Goal: Learn about a topic

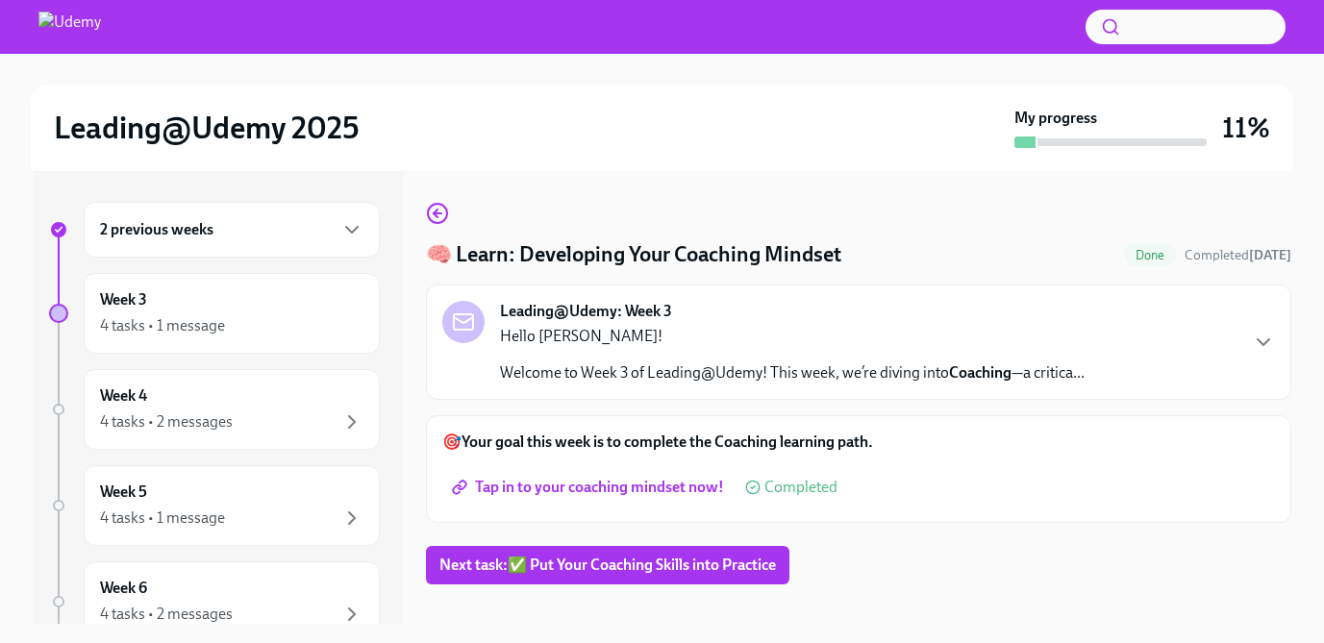
scroll to position [35, 0]
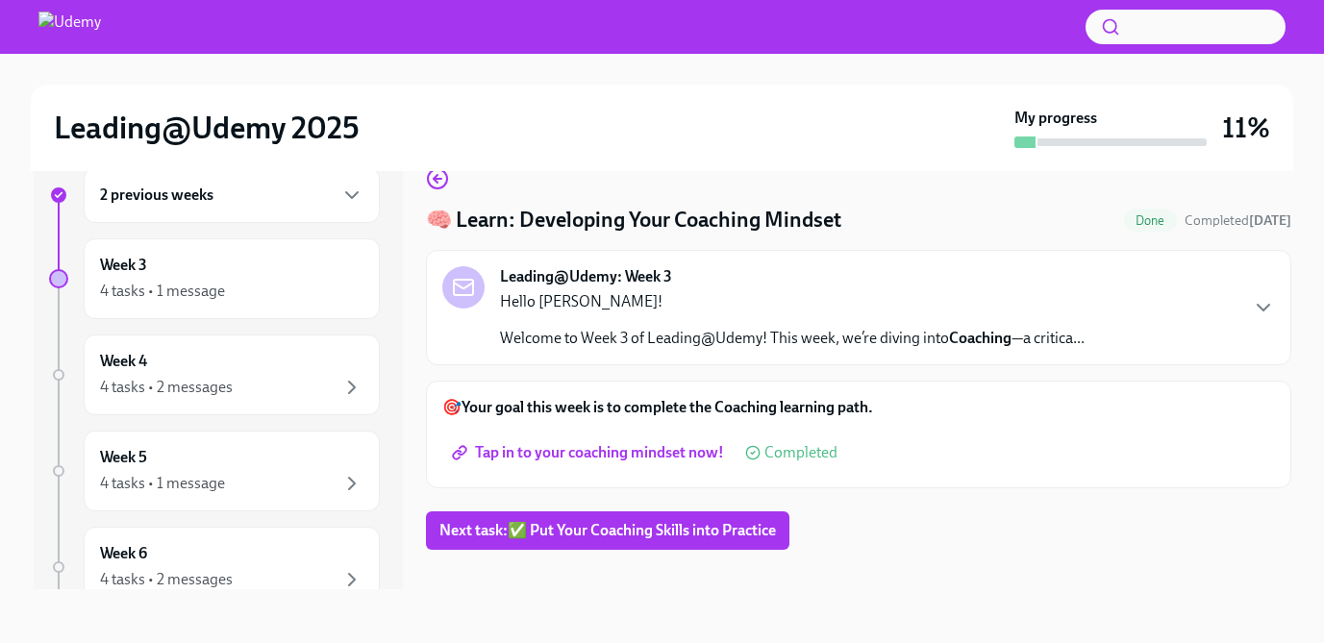
click at [606, 455] on span "Tap in to your coaching mindset now!" at bounding box center [590, 452] width 268 height 19
click at [534, 450] on span "Tap in to your coaching mindset now!" at bounding box center [590, 452] width 268 height 19
click at [548, 454] on span "Tap in to your coaching mindset now!" at bounding box center [590, 452] width 268 height 19
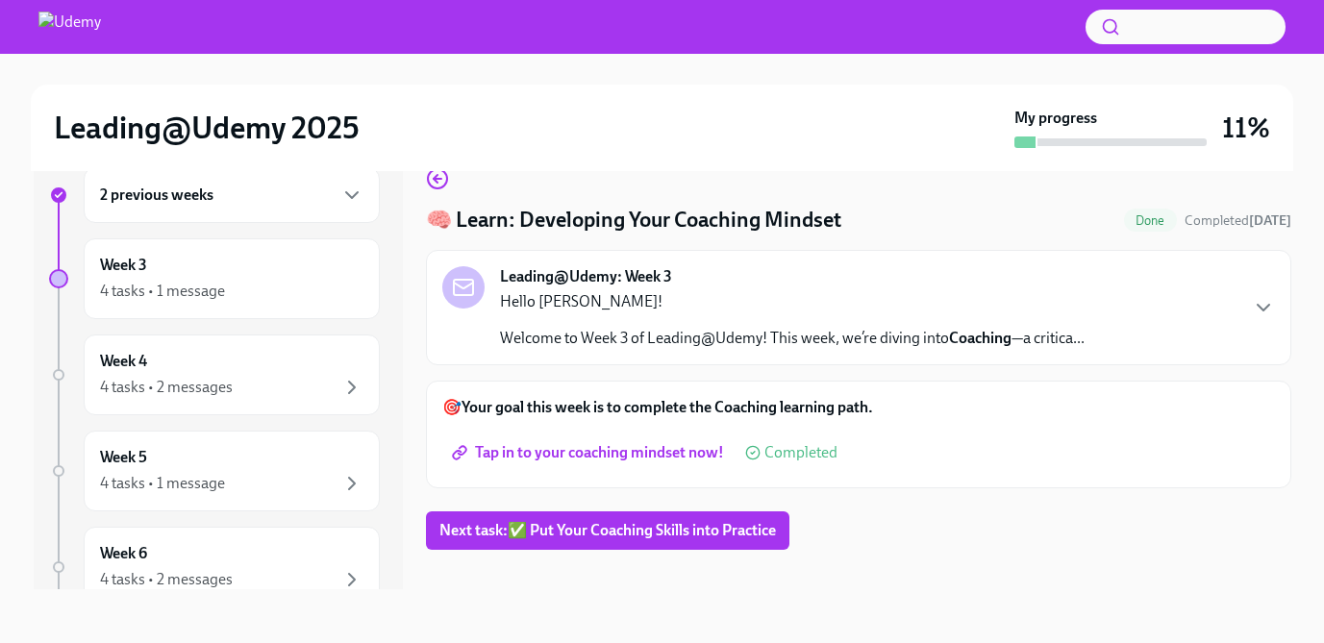
click at [619, 454] on span "Tap in to your coaching mindset now!" at bounding box center [590, 452] width 268 height 19
